Goal: Check status: Check status

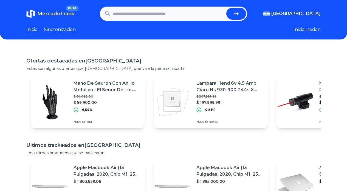
click at [138, 12] on input "text" at bounding box center [168, 14] width 111 height 12
type input "********"
click at [226, 8] on button "submit" at bounding box center [236, 14] width 20 height 12
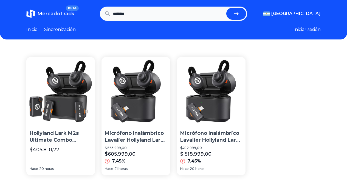
click at [248, 75] on section "Hollyland Lark M2s Ultimate Combo (cámara Rx+usb-c Rx+lightn $405.810,77 Hace 2…" at bounding box center [173, 116] width 294 height 118
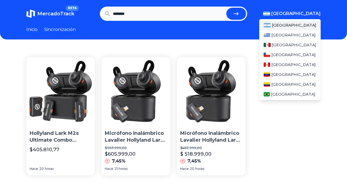
click at [312, 13] on font "[GEOGRAPHIC_DATA]" at bounding box center [295, 13] width 49 height 5
click at [285, 45] on font "México" at bounding box center [294, 45] width 44 height 5
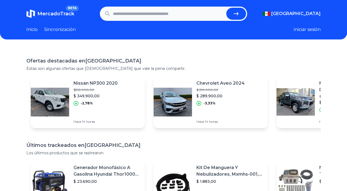
click at [146, 18] on input "text" at bounding box center [168, 14] width 111 height 12
type input "********"
click at [226, 8] on button "submit" at bounding box center [236, 14] width 20 height 12
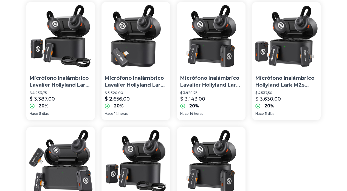
scroll to position [33, 0]
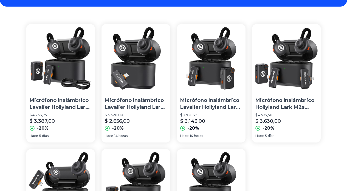
click at [252, 79] on div "Micrófono Inalámbrico Hollyland Lark M2s Ultimate Combo $ 4.537,50 $ 3.630,00 -…" at bounding box center [286, 77] width 69 height 107
